Goal: Task Accomplishment & Management: Complete application form

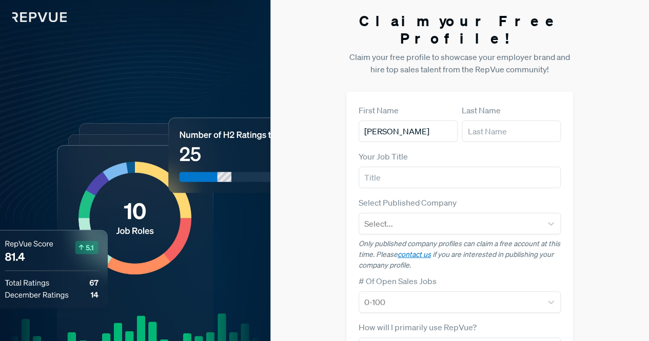
type input "[PERSON_NAME]"
click at [485, 121] on input "text" at bounding box center [511, 132] width 99 height 22
type input "Mein"
click at [406, 172] on form "First Name [PERSON_NAME] Last Name Mein Your Job Title Select Published Company…" at bounding box center [460, 309] width 203 height 411
click at [407, 167] on input "text" at bounding box center [460, 178] width 203 height 22
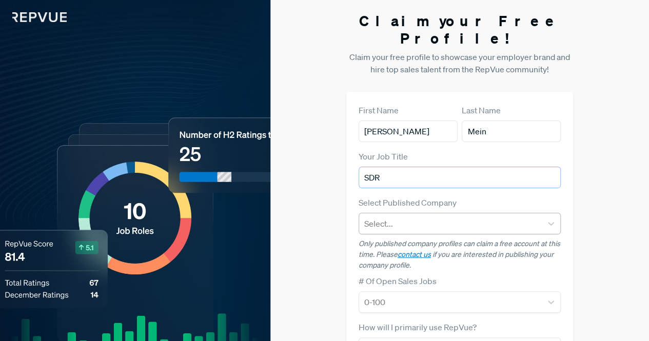
type input "SDR"
click at [396, 217] on div at bounding box center [450, 224] width 173 height 14
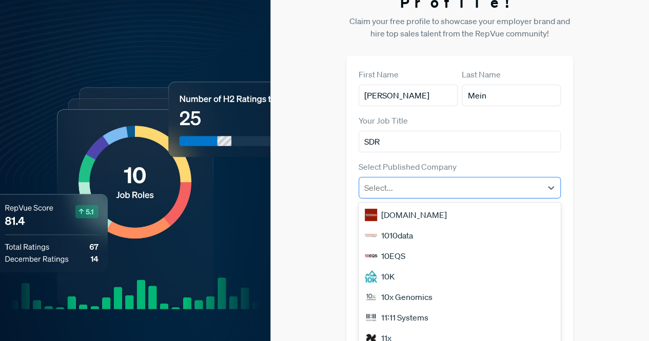
scroll to position [37, 0]
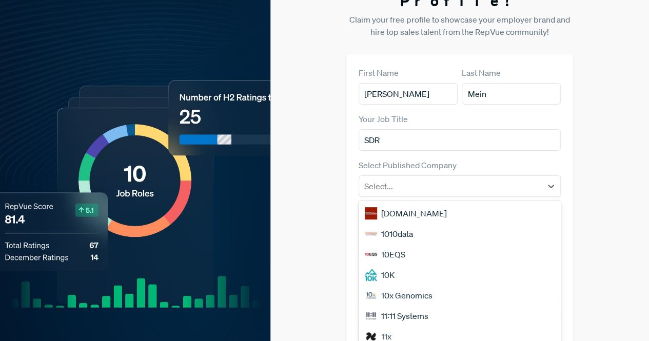
click at [331, 171] on div "Claim your Free Profile! Claim your free profile to showcase your employer bran…" at bounding box center [460, 233] width 379 height 540
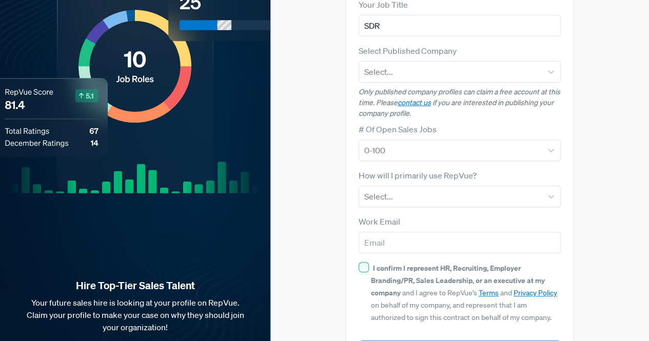
scroll to position [179, 0]
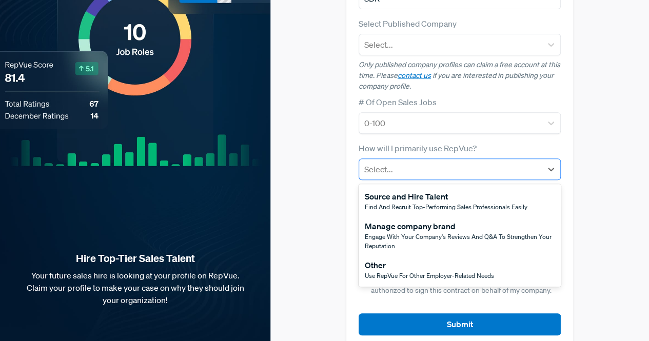
click at [415, 162] on div at bounding box center [450, 169] width 173 height 14
click at [335, 176] on div "Claim your Free Profile! Claim your free profile to showcase your employer bran…" at bounding box center [460, 91] width 379 height 540
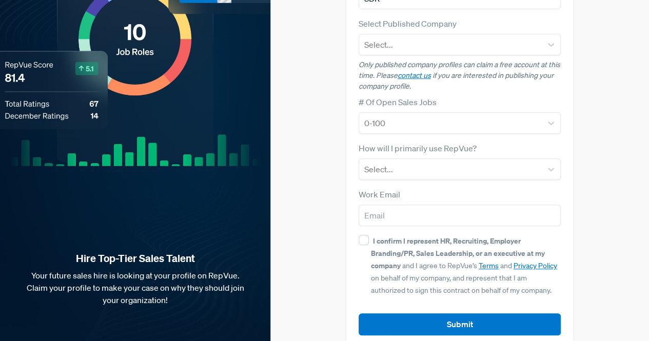
scroll to position [0, 0]
